Goal: Navigation & Orientation: Find specific page/section

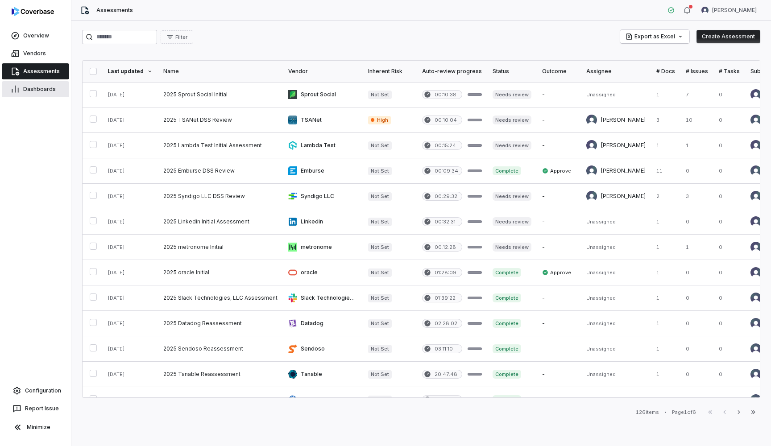
click at [60, 85] on link "Dashboards" at bounding box center [35, 89] width 67 height 16
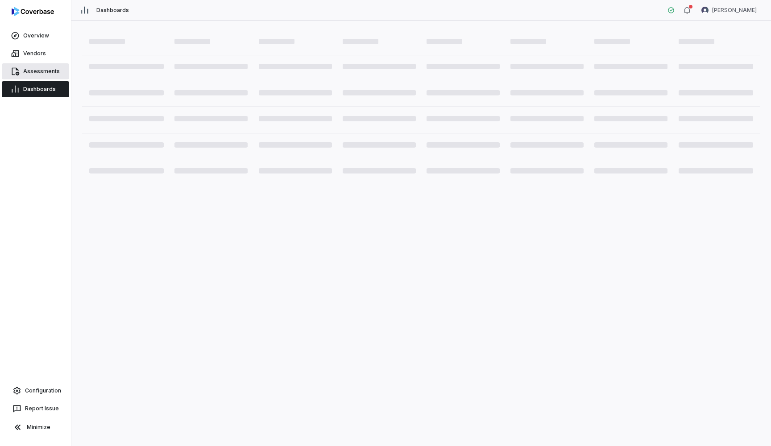
click at [48, 74] on span "Assessments" at bounding box center [41, 71] width 37 height 7
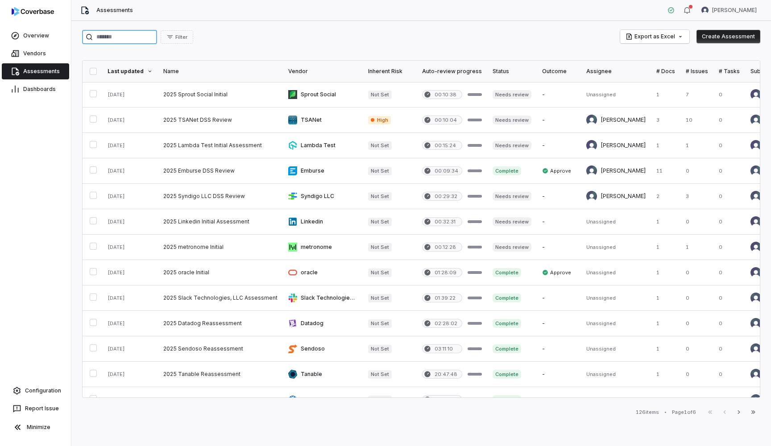
click at [151, 42] on input "search" at bounding box center [119, 37] width 75 height 14
click at [39, 30] on link "Overview" at bounding box center [35, 36] width 67 height 16
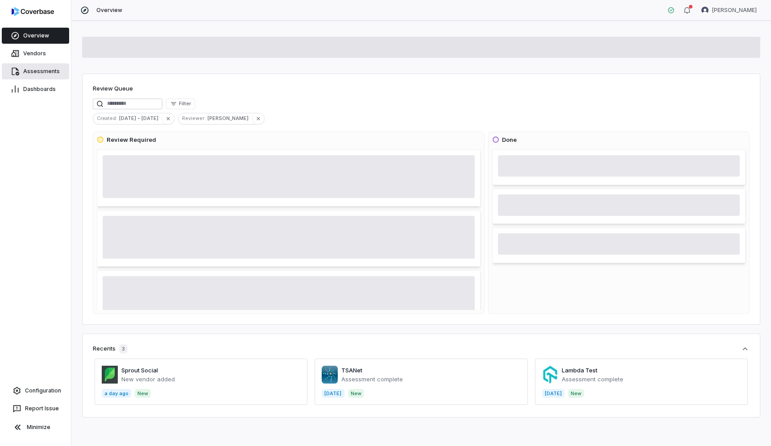
click at [47, 66] on link "Assessments" at bounding box center [35, 71] width 67 height 16
